Goal: Find specific page/section: Find specific page/section

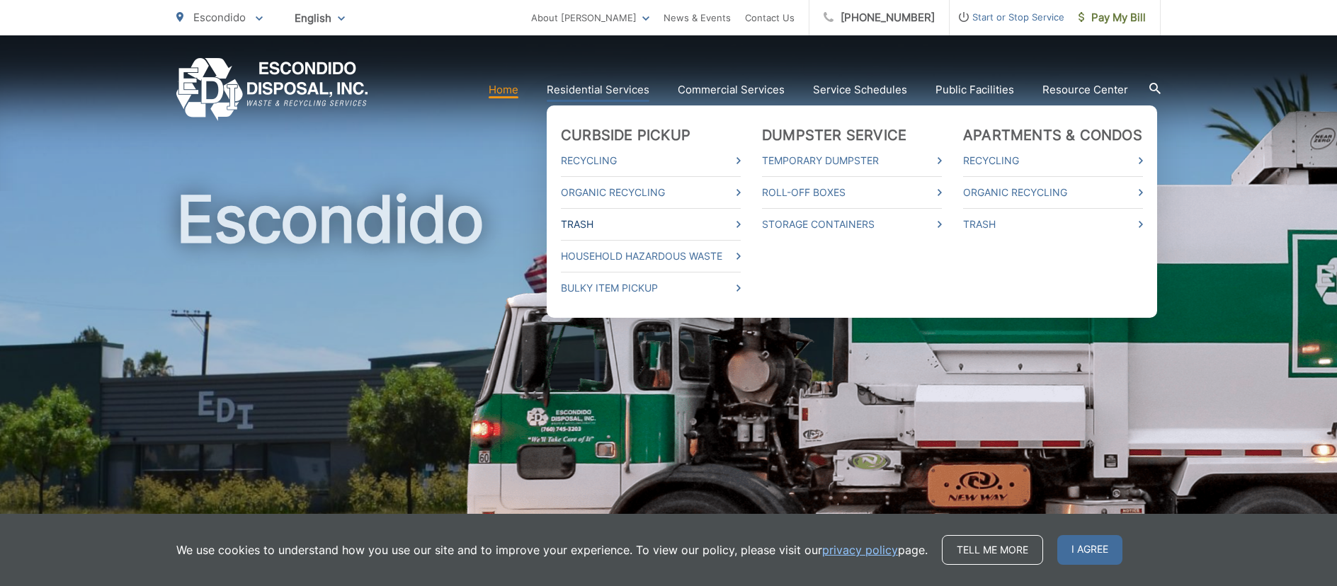
click at [642, 225] on link "Trash" at bounding box center [651, 224] width 180 height 17
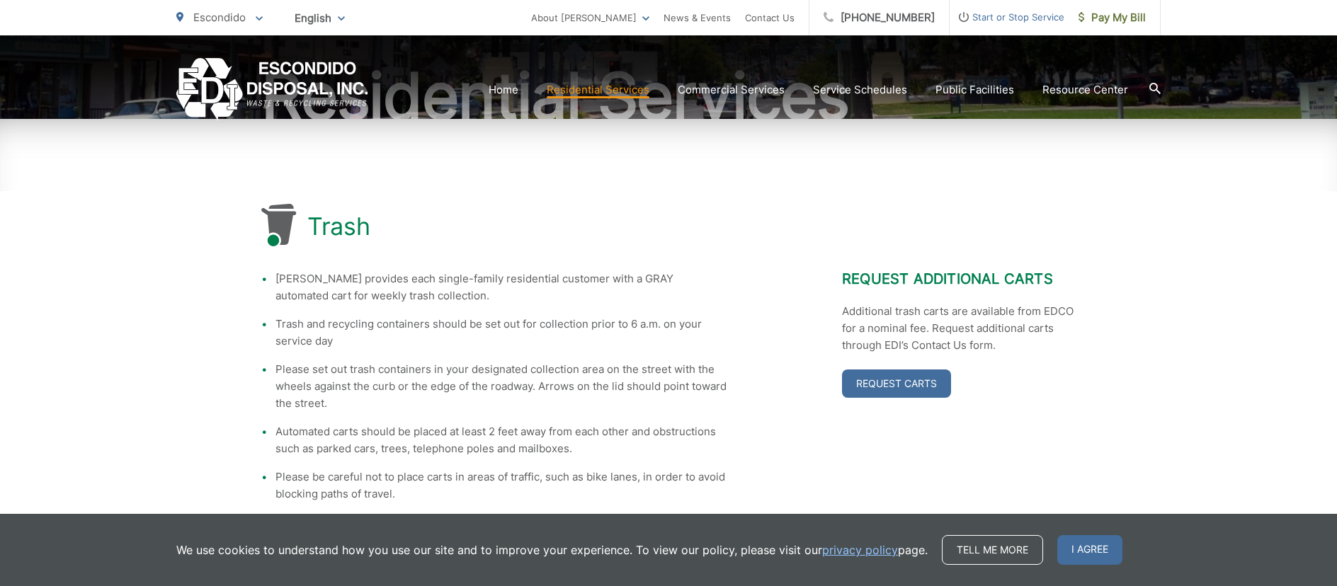
scroll to position [164, 0]
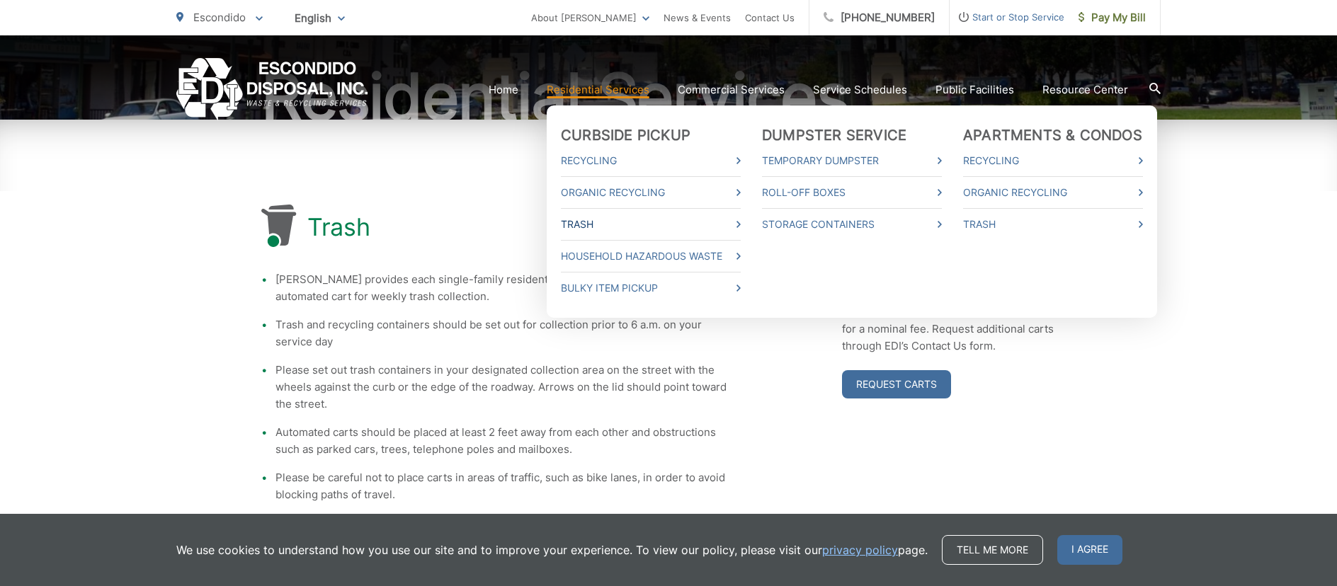
click at [589, 227] on link "Trash" at bounding box center [651, 224] width 180 height 17
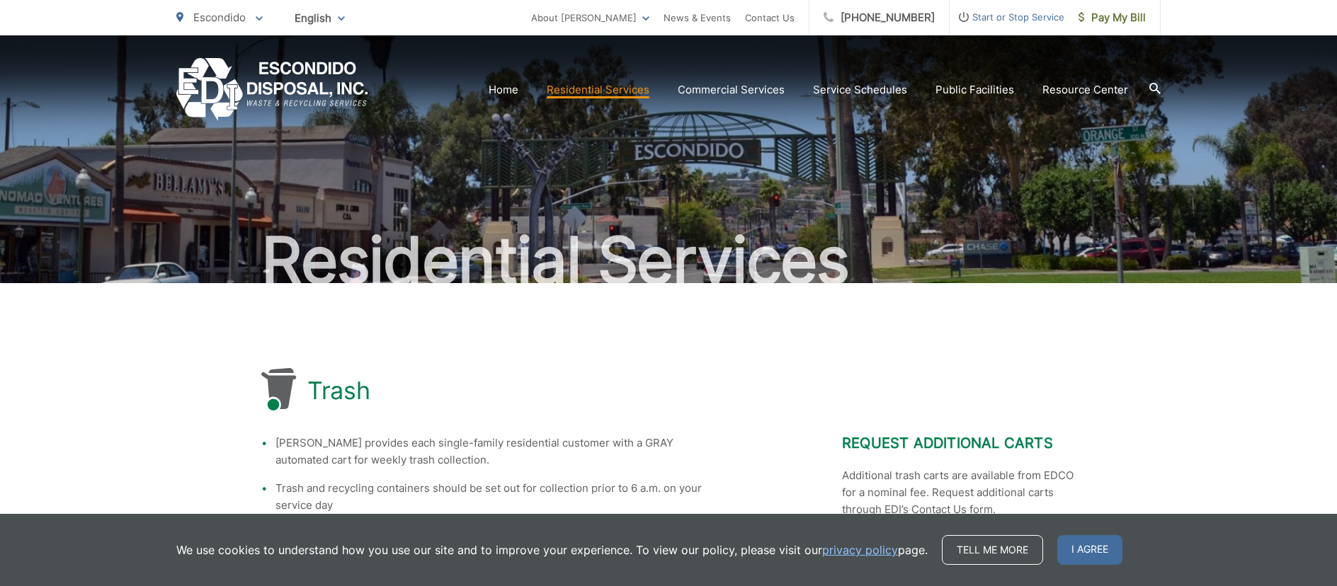
click at [1117, 549] on span "I agree" at bounding box center [1089, 550] width 65 height 30
